Goal: Complete application form

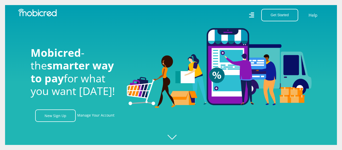
scroll to position [0, 998]
click at [176, 135] on div at bounding box center [176, 75] width 342 height 150
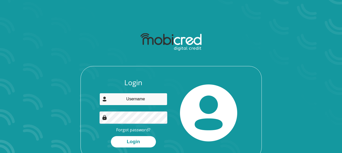
click at [120, 102] on input "email" at bounding box center [133, 99] width 68 height 12
type input "thulenmbhele@gmail.com"
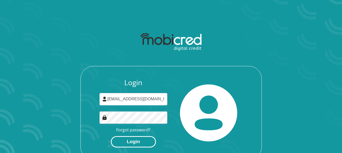
click at [125, 143] on button "Login" at bounding box center [133, 142] width 45 height 11
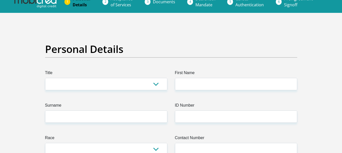
scroll to position [10, 0]
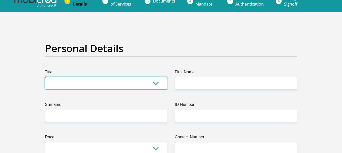
click at [155, 84] on select "Mr Ms Mrs Dr Other" at bounding box center [106, 83] width 122 height 12
select select "Ms"
click at [45, 77] on select "Mr Ms Mrs Dr Other" at bounding box center [106, 83] width 122 height 12
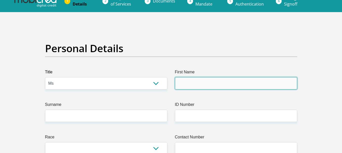
click at [188, 82] on input "First Name" at bounding box center [236, 83] width 122 height 12
type input "Nokubonga"
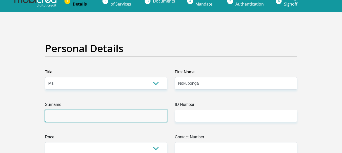
click at [125, 110] on input "Surname" at bounding box center [106, 116] width 122 height 12
click at [125, 110] on input "Mth" at bounding box center [106, 116] width 122 height 12
type input "Mthiyane"
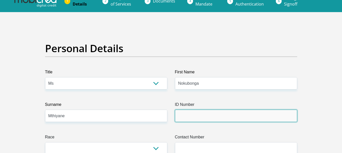
click at [185, 116] on input "ID Number" at bounding box center [236, 116] width 122 height 12
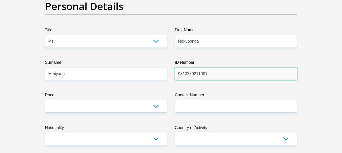
scroll to position [61, 0]
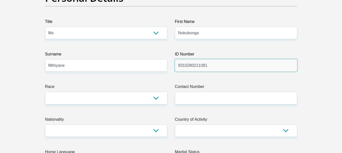
type input "9310280211081"
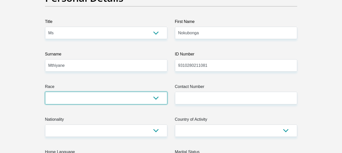
click at [156, 98] on select "Black Coloured Indian White Other" at bounding box center [106, 98] width 122 height 12
select select "1"
click at [45, 92] on select "Black Coloured Indian White Other" at bounding box center [106, 98] width 122 height 12
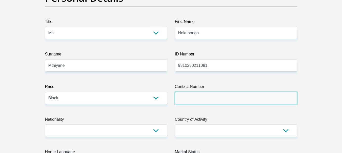
click at [186, 98] on input "Contact Number" at bounding box center [236, 98] width 122 height 12
type input "0812381104"
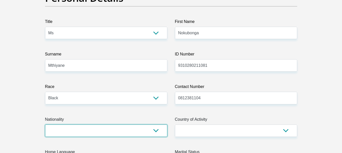
click at [156, 134] on select "South Africa Afghanistan Aland Islands Albania Algeria America Samoa American V…" at bounding box center [106, 131] width 122 height 12
select select "ZAF"
click at [45, 125] on select "South Africa Afghanistan Aland Islands Albania Algeria America Samoa American V…" at bounding box center [106, 131] width 122 height 12
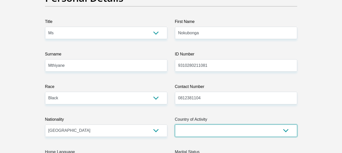
click at [286, 130] on select "South Africa Afghanistan Aland Islands Albania Algeria America Samoa American V…" at bounding box center [236, 131] width 122 height 12
select select "ZAF"
click at [175, 125] on select "South Africa Afghanistan Aland Islands Albania Algeria America Samoa American V…" at bounding box center [236, 131] width 122 height 12
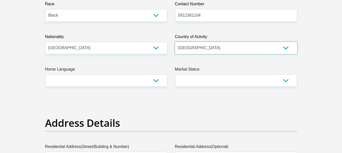
scroll to position [152, 0]
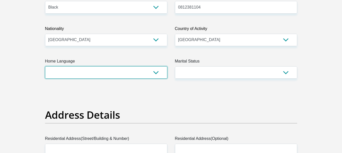
click at [156, 72] on select "Afrikaans English Sepedi South Ndebele Southern Sotho Swati Tsonga Tswana Venda…" at bounding box center [106, 73] width 122 height 12
select select "zul"
click at [45, 67] on select "Afrikaans English Sepedi South Ndebele Southern Sotho Swati Tsonga Tswana Venda…" at bounding box center [106, 73] width 122 height 12
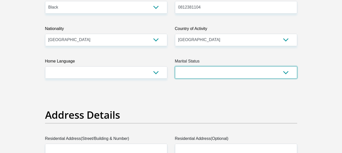
click at [288, 71] on select "Married ANC Single Divorced Widowed Married COP or Customary Law" at bounding box center [236, 73] width 122 height 12
select select "1"
click at [175, 67] on select "Married ANC Single Divorced Widowed Married COP or Customary Law" at bounding box center [236, 73] width 122 height 12
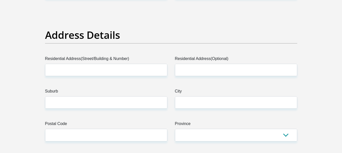
scroll to position [233, 0]
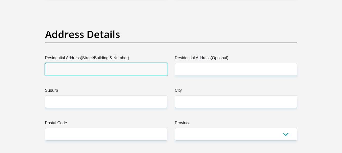
click at [113, 67] on input "Residential Address(Street/Building & Number)" at bounding box center [106, 69] width 122 height 12
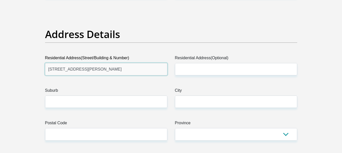
click at [70, 70] on input "19 daphne neale drive" at bounding box center [106, 69] width 122 height 12
click at [56, 69] on input "19 daphne Neale drive" at bounding box center [106, 69] width 122 height 12
type input "19 Daphne Neale drive"
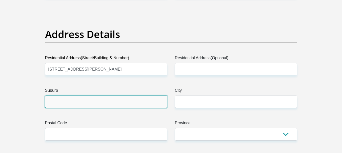
click at [115, 101] on input "Suburb" at bounding box center [106, 102] width 122 height 12
type input "n"
type input "New Germany"
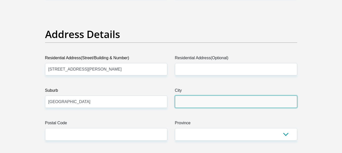
click at [179, 99] on input "City" at bounding box center [236, 102] width 122 height 12
type input "Durban"
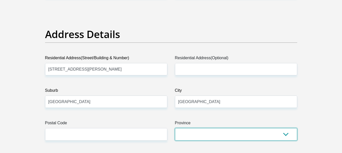
click at [288, 132] on select "Eastern Cape Free State Gauteng KwaZulu-Natal Limpopo Mpumalanga Northern Cape …" at bounding box center [236, 134] width 122 height 12
select select "KwaZulu-Natal"
click at [175, 128] on select "Eastern Cape Free State Gauteng KwaZulu-Natal Limpopo Mpumalanga Northern Cape …" at bounding box center [236, 134] width 122 height 12
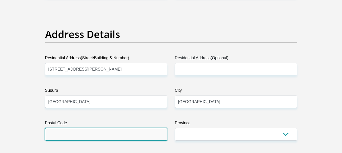
click at [135, 134] on input "Postal Code" at bounding box center [106, 134] width 122 height 12
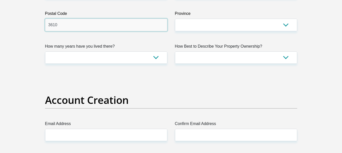
scroll to position [311, 0]
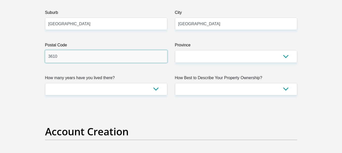
type input "3610"
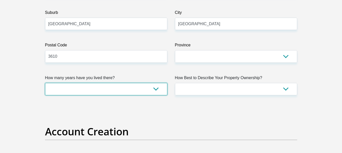
click at [154, 90] on select "less than 1 year 1-3 years 3-5 years 5+ years" at bounding box center [106, 89] width 122 height 12
select select "5"
click at [45, 83] on select "less than 1 year 1-3 years 3-5 years 5+ years" at bounding box center [106, 89] width 122 height 12
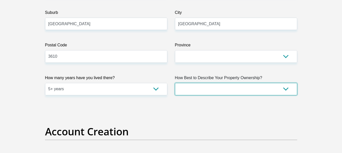
click at [284, 87] on select "Owned Rented Family Owned Company Dwelling" at bounding box center [236, 89] width 122 height 12
select select "Owned"
click at [175, 83] on select "Owned Rented Family Owned Company Dwelling" at bounding box center [236, 89] width 122 height 12
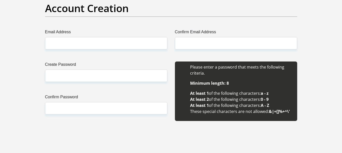
scroll to position [438, 0]
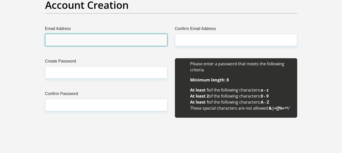
click at [124, 40] on input "Email Address" at bounding box center [106, 40] width 122 height 12
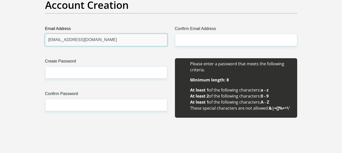
type input "thulenmbhele@gmail.com"
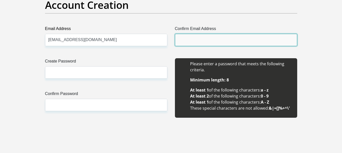
click at [199, 39] on input "Confirm Email Address" at bounding box center [236, 40] width 122 height 12
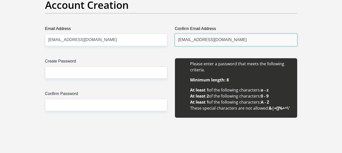
type input "thulenmbhele@gmail.com"
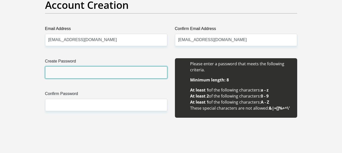
click at [128, 76] on input "Create Password" at bounding box center [106, 73] width 122 height 12
type input "0812381104Noh!"
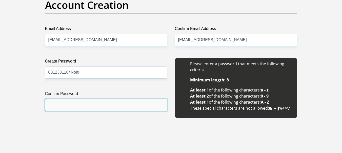
click at [102, 101] on input "Confirm Password" at bounding box center [106, 105] width 122 height 12
type input "0812381104Noh!"
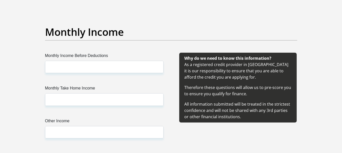
scroll to position [576, 0]
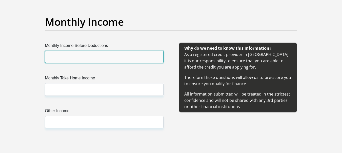
click at [127, 55] on input "Monthly Income Before Deductions" at bounding box center [104, 57] width 118 height 12
type input "19500"
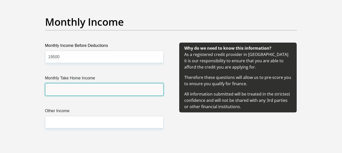
click at [83, 91] on input "Monthly Take Home Income" at bounding box center [104, 89] width 118 height 12
type input "13000"
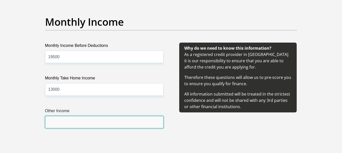
click at [64, 121] on input "Other Income" at bounding box center [104, 122] width 118 height 12
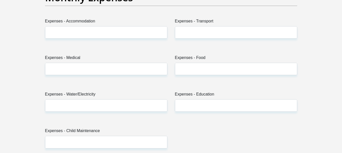
scroll to position [744, 0]
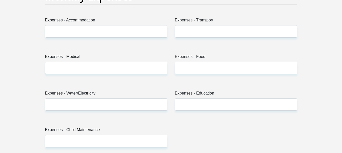
type input "4500"
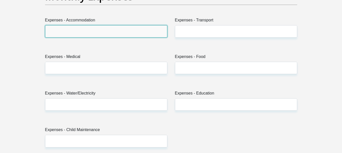
click at [129, 33] on input "Expenses - Accommodation" at bounding box center [106, 31] width 122 height 12
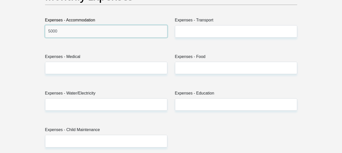
type input "5000"
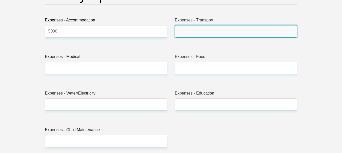
click at [208, 32] on input "Expenses - Transport" at bounding box center [236, 31] width 122 height 12
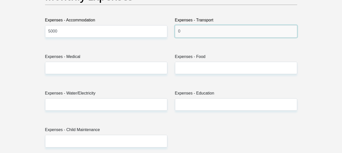
type input "0"
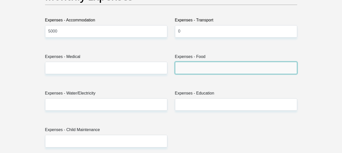
click at [189, 66] on input "Expenses - Food" at bounding box center [236, 68] width 122 height 12
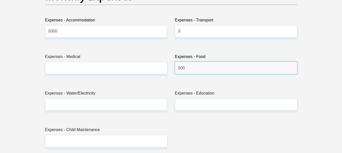
type input "500"
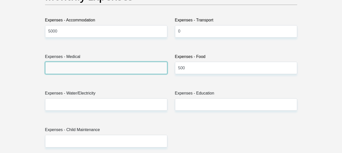
click at [106, 69] on input "Expenses - Medical" at bounding box center [106, 68] width 122 height 12
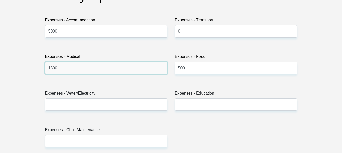
type input "1300"
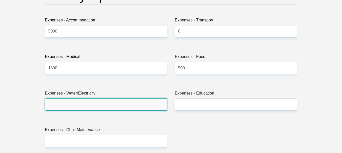
click at [148, 103] on input "Expenses - Water/Electricity" at bounding box center [106, 105] width 122 height 12
type input "0"
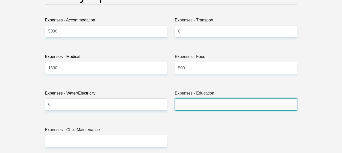
click at [191, 104] on input "Expenses - Education" at bounding box center [236, 105] width 122 height 12
type input "0"
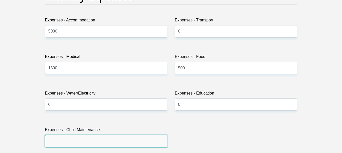
click at [86, 142] on input "Expenses - Child Maintenance" at bounding box center [106, 141] width 122 height 12
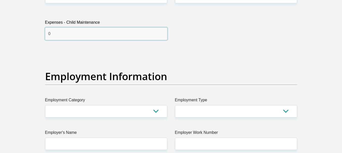
scroll to position [886, 0]
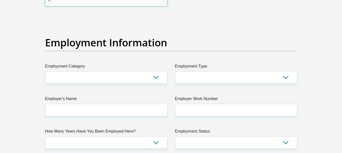
type input "0"
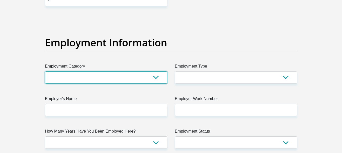
click at [154, 78] on select "AGRICULTURE ALCOHOL & TOBACCO CONSTRUCTION MATERIALS METALLURGY EQUIPMENT FOR R…" at bounding box center [106, 78] width 122 height 12
select select "28"
click at [45, 72] on select "AGRICULTURE ALCOHOL & TOBACCO CONSTRUCTION MATERIALS METALLURGY EQUIPMENT FOR R…" at bounding box center [106, 78] width 122 height 12
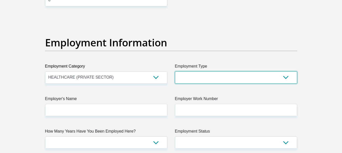
click at [287, 77] on select "College/Lecturer Craft Seller Creative Driver Executive Farmer Forces - Non Com…" at bounding box center [236, 78] width 122 height 12
select select "Office Staff/Clerk"
click at [175, 72] on select "College/Lecturer Craft Seller Creative Driver Executive Farmer Forces - Non Com…" at bounding box center [236, 78] width 122 height 12
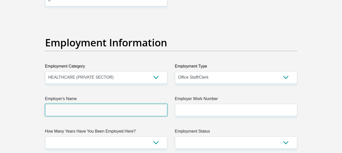
click at [138, 113] on input "Employer's Name" at bounding box center [106, 110] width 122 height 12
type input "d"
click at [70, 111] on input "DepartmentofHealth" at bounding box center [106, 110] width 122 height 12
type input "DepartmentofHealth"
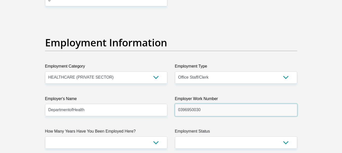
type input "0396950030"
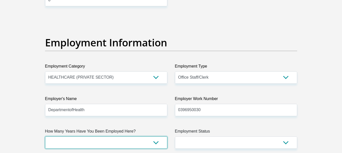
click at [157, 142] on select "less than 1 year 1-3 years 3-5 years 5+ years" at bounding box center [106, 143] width 122 height 12
select select "60"
click at [45, 137] on select "less than 1 year 1-3 years 3-5 years 5+ years" at bounding box center [106, 143] width 122 height 12
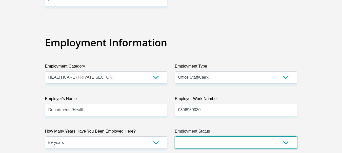
click at [286, 142] on select "Permanent/Full-time Part-time/Casual Contract Worker Self-Employed Housewife Re…" at bounding box center [236, 143] width 122 height 12
select select "1"
click at [175, 137] on select "Permanent/Full-time Part-time/Casual Contract Worker Self-Employed Housewife Re…" at bounding box center [236, 143] width 122 height 12
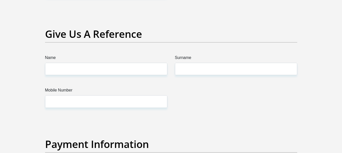
scroll to position [1044, 0]
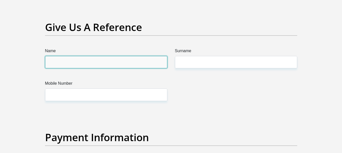
click at [137, 61] on input "Name" at bounding box center [106, 62] width 122 height 12
type input "0"
type input "p"
type input "Phindile"
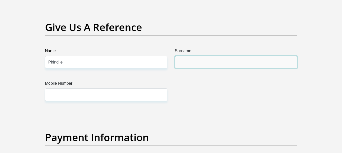
click at [194, 59] on input "Surname" at bounding box center [236, 62] width 122 height 12
type input "Mthembu"
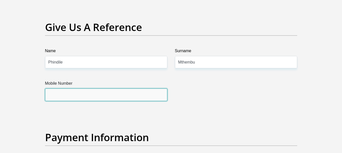
click at [131, 93] on input "Mobile Number" at bounding box center [106, 95] width 122 height 12
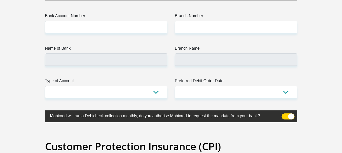
scroll to position [1196, 0]
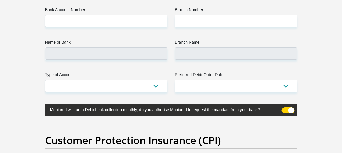
type input "0396950030"
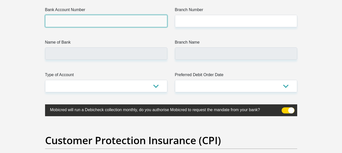
click at [146, 22] on input "Bank Account Number" at bounding box center [106, 21] width 122 height 12
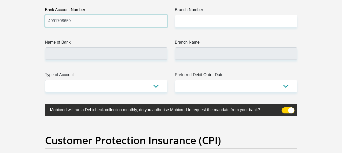
type input "4091708659"
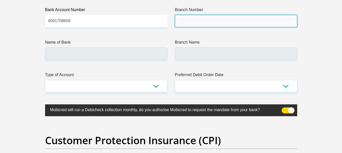
click at [191, 21] on input "Branch Number" at bounding box center [236, 21] width 122 height 12
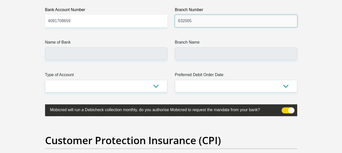
type input "632005"
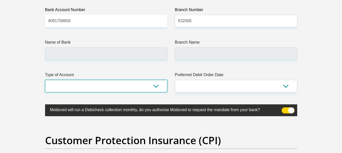
click at [156, 85] on select "Cheque Savings" at bounding box center [106, 86] width 122 height 12
type input "ABSA BANK"
type input "ABSA ELECTRONIC SETTLEMENT CNT"
select select "CUR"
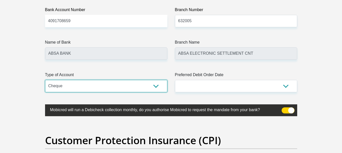
click at [45, 80] on select "Cheque Savings" at bounding box center [106, 86] width 122 height 12
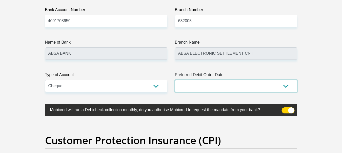
click at [286, 84] on select "1st 2nd 3rd 4th 5th 7th 18th 19th 20th 21st 22nd 23rd 24th 25th 26th 27th 28th …" at bounding box center [236, 86] width 122 height 12
select select "18"
click at [175, 80] on select "1st 2nd 3rd 4th 5th 7th 18th 19th 20th 21st 22nd 23rd 24th 25th 26th 27th 28th …" at bounding box center [236, 86] width 122 height 12
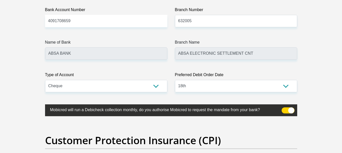
click at [287, 109] on span at bounding box center [287, 111] width 13 height 6
click at [284, 109] on input "checkbox" at bounding box center [284, 109] width 0 height 0
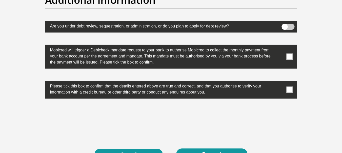
scroll to position [1611, 0]
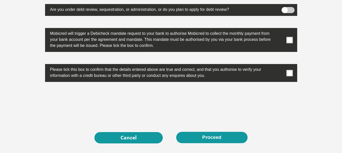
click at [290, 42] on span at bounding box center [289, 40] width 6 height 6
click at [279, 29] on input "checkbox" at bounding box center [279, 29] width 0 height 0
click at [291, 72] on span at bounding box center [289, 73] width 6 height 6
click at [279, 65] on input "checkbox" at bounding box center [279, 65] width 0 height 0
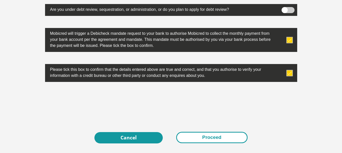
click at [206, 138] on button "Proceed" at bounding box center [211, 137] width 71 height 11
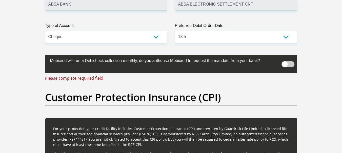
scroll to position [1245, 0]
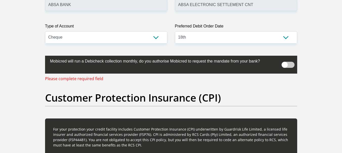
click at [292, 67] on span at bounding box center [287, 65] width 13 height 6
click at [284, 60] on input "checkbox" at bounding box center [284, 60] width 0 height 0
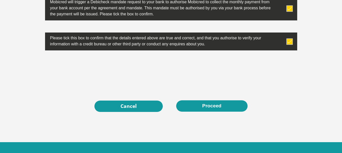
scroll to position [1661, 0]
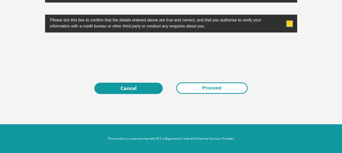
click at [216, 89] on button "Proceed" at bounding box center [211, 88] width 71 height 11
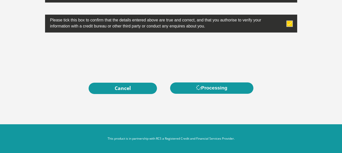
scroll to position [0, 0]
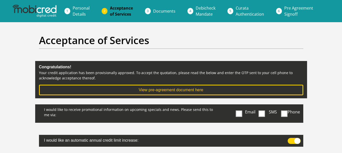
click at [237, 112] on span at bounding box center [239, 114] width 6 height 6
click at [240, 106] on input "Email" at bounding box center [240, 106] width 0 height 0
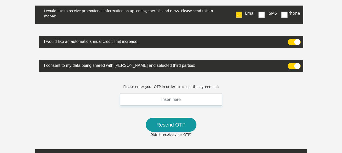
scroll to position [101, 0]
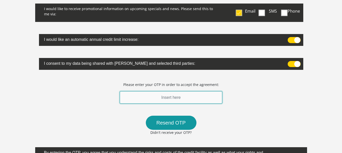
click at [154, 99] on input "text" at bounding box center [171, 98] width 103 height 12
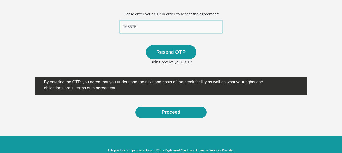
scroll to position [179, 0]
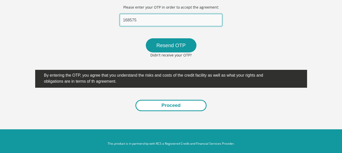
type input "168575"
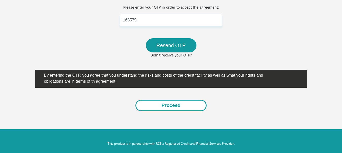
click at [179, 105] on button "Proceed" at bounding box center [170, 105] width 71 height 11
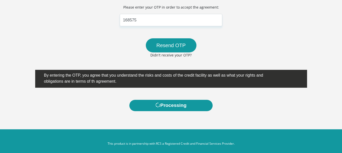
scroll to position [0, 0]
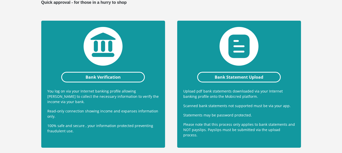
scroll to position [103, 0]
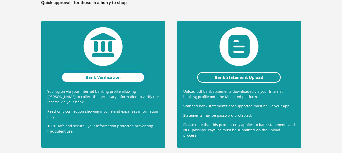
click at [109, 79] on link "Bank Verification" at bounding box center [103, 77] width 84 height 11
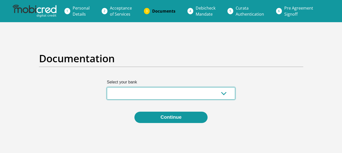
click at [223, 94] on select "Absa Capitec Bank Discovery Bank First National Bank Nedbank Standard Bank Tyme…" at bounding box center [171, 93] width 128 height 12
select select "{"id":"5","title":"Absa","institution":"Absa","alias":"absa","country":"ZA","br…"
click at [107, 87] on select "Absa Capitec Bank Discovery Bank First National Bank Nedbank Standard Bank Tyme…" at bounding box center [171, 93] width 128 height 12
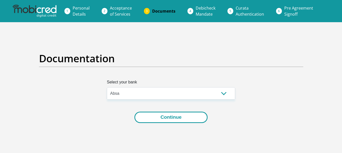
click at [178, 117] on button "Continue" at bounding box center [170, 117] width 73 height 11
